Goal: Task Accomplishment & Management: Manage account settings

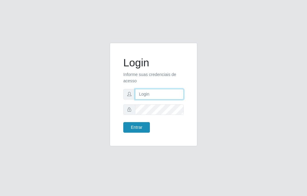
type input "raiane@B7"
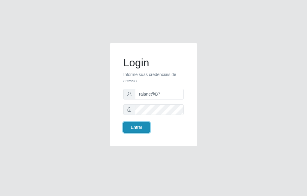
click at [135, 122] on button "Entrar" at bounding box center [136, 127] width 27 height 11
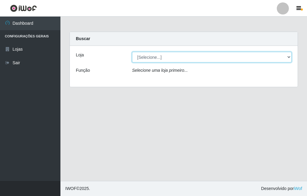
click at [195, 60] on select "[Selecione...] Bemais Supermercados - B7 Oitizeiro" at bounding box center [211, 57] width 159 height 11
select select "411"
click at [132, 52] on select "[Selecione...] Bemais Supermercados - B7 Oitizeiro" at bounding box center [211, 57] width 159 height 11
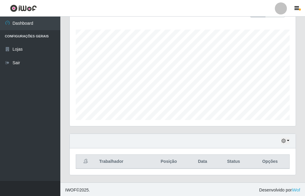
scroll to position [97, 0]
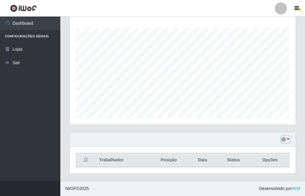
click at [284, 141] on icon "button" at bounding box center [283, 139] width 4 height 4
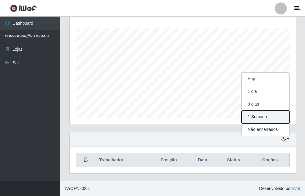
click at [267, 115] on button "1 Semana" at bounding box center [266, 117] width 48 height 13
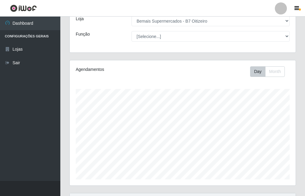
scroll to position [0, 0]
